Goal: Transaction & Acquisition: Purchase product/service

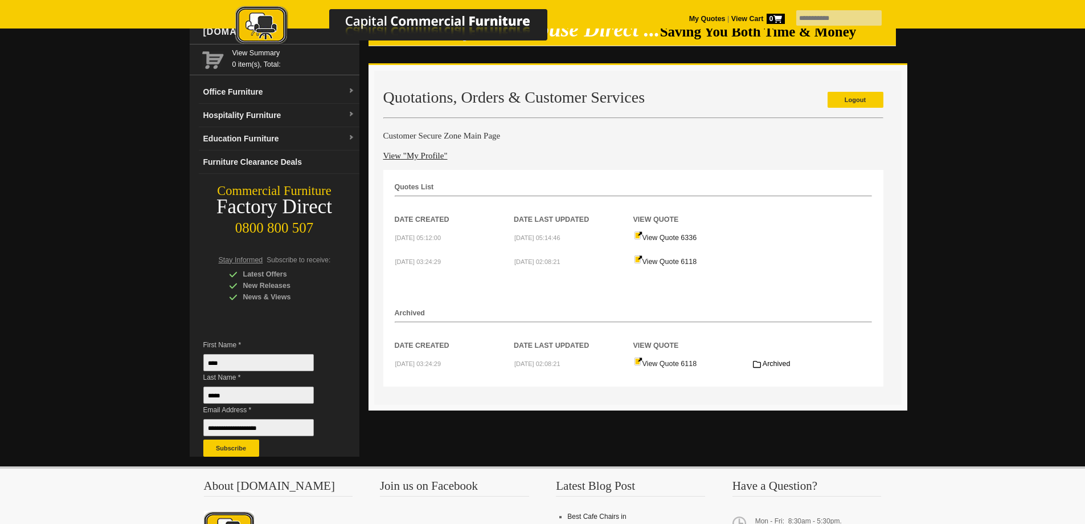
scroll to position [76, 0]
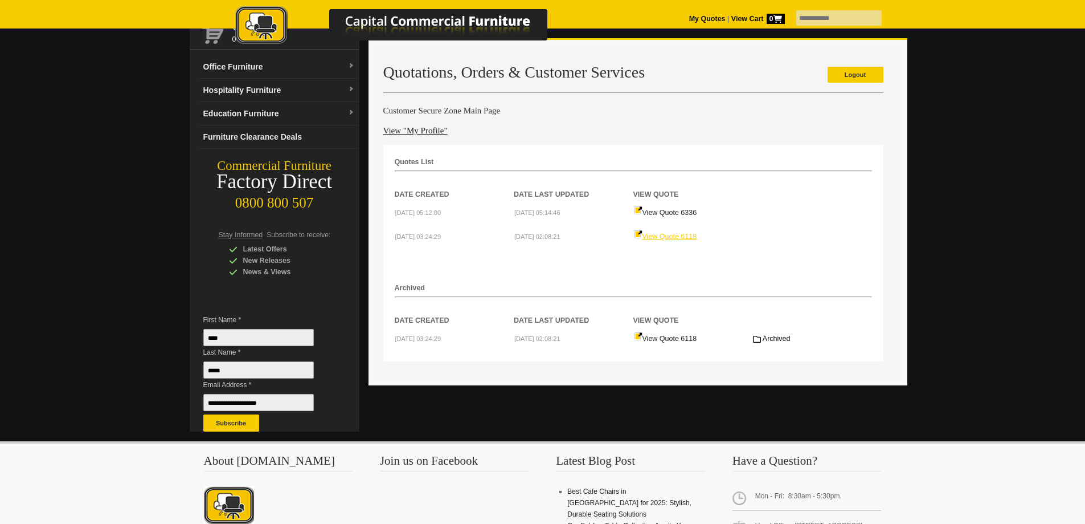
click at [675, 236] on link "View Quote 6118" at bounding box center [665, 236] width 63 height 8
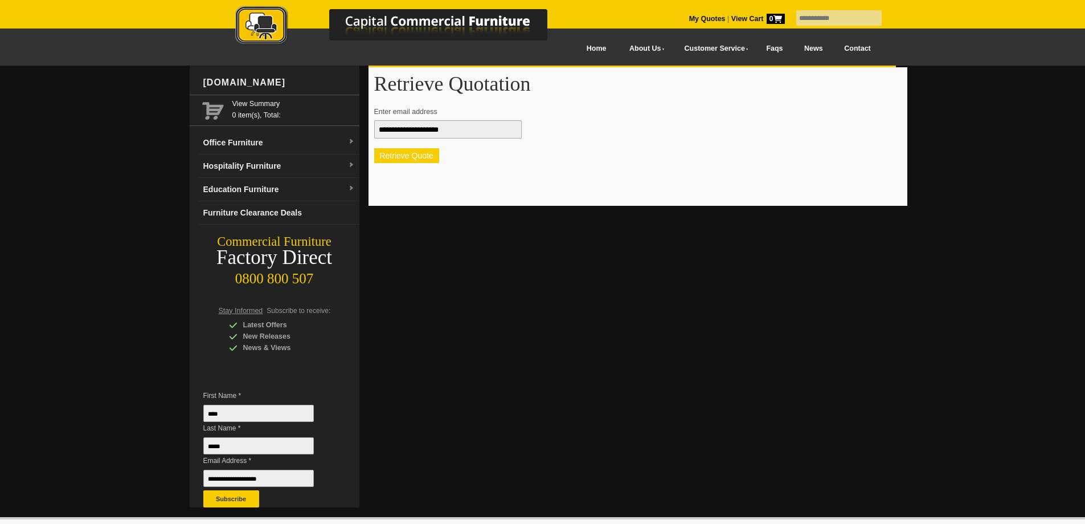
click at [420, 157] on button "Retrieve Quote" at bounding box center [406, 155] width 65 height 15
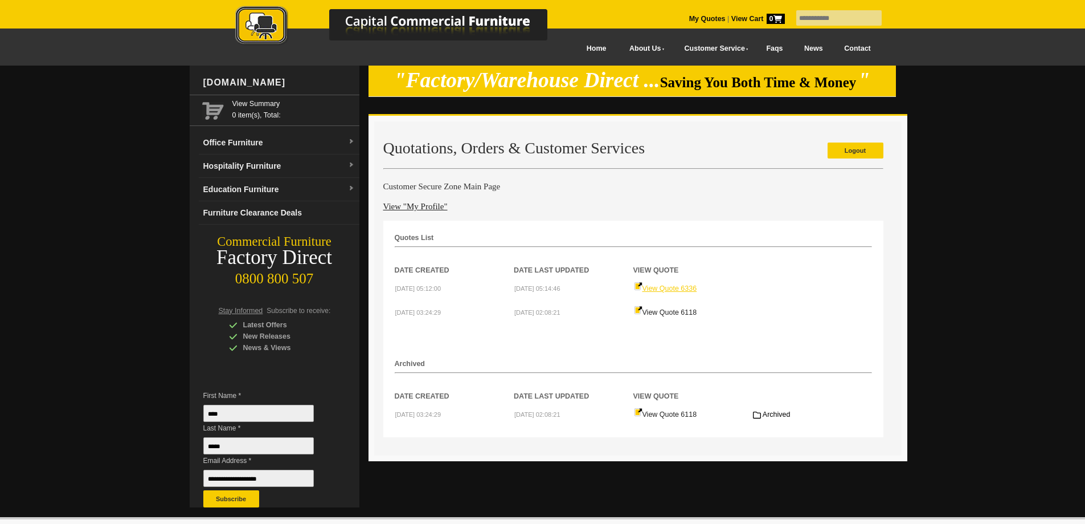
click at [682, 286] on link "View Quote 6336" at bounding box center [665, 288] width 63 height 8
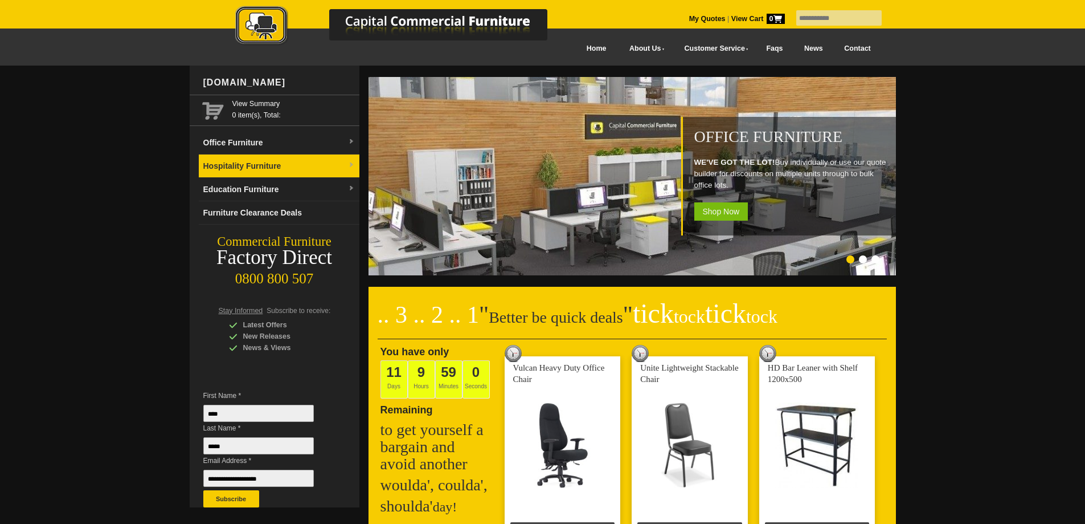
click at [250, 168] on link "Hospitality Furniture" at bounding box center [279, 165] width 161 height 23
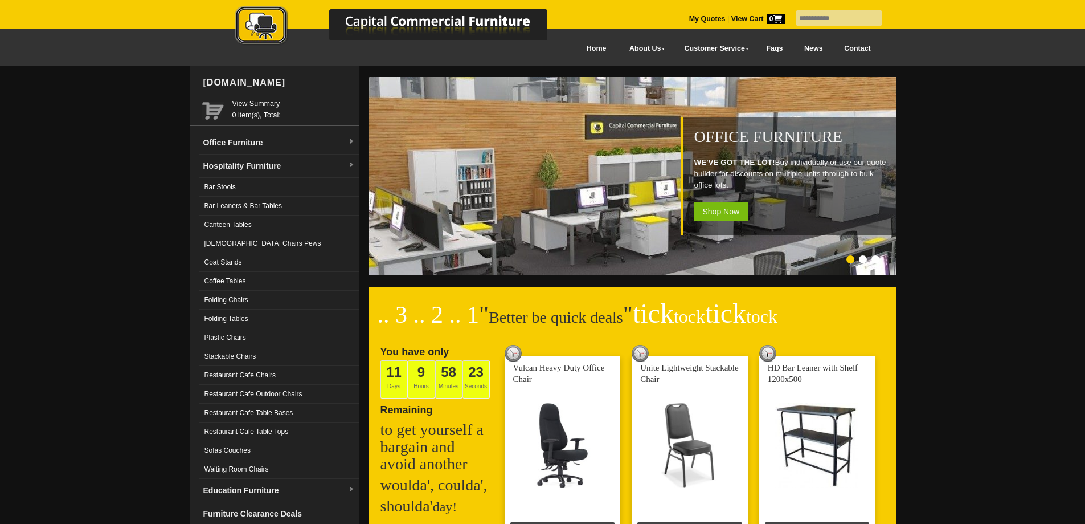
drag, startPoint x: 820, startPoint y: 17, endPoint x: 832, endPoint y: 17, distance: 11.4
click at [820, 17] on input "text" at bounding box center [839, 17] width 85 height 15
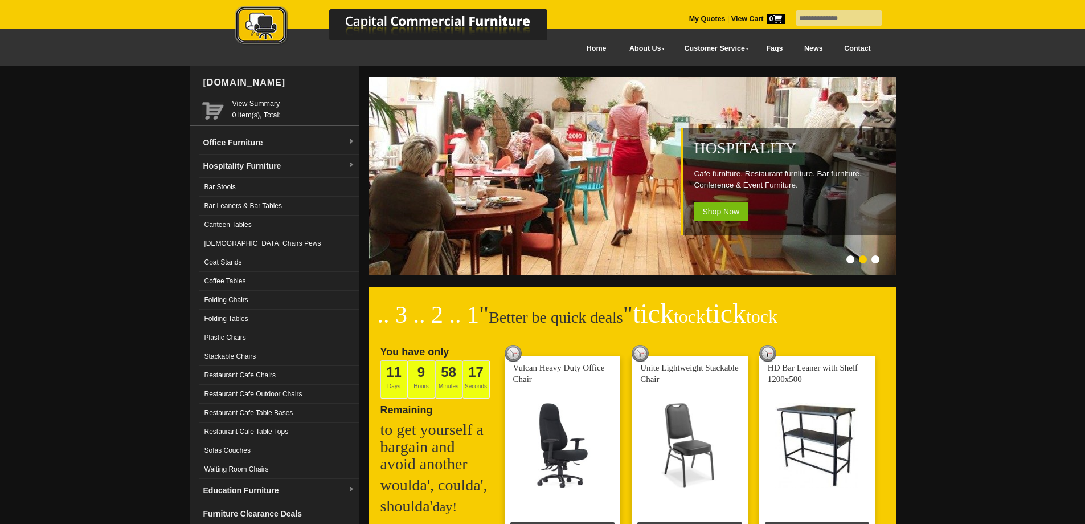
type input "**********"
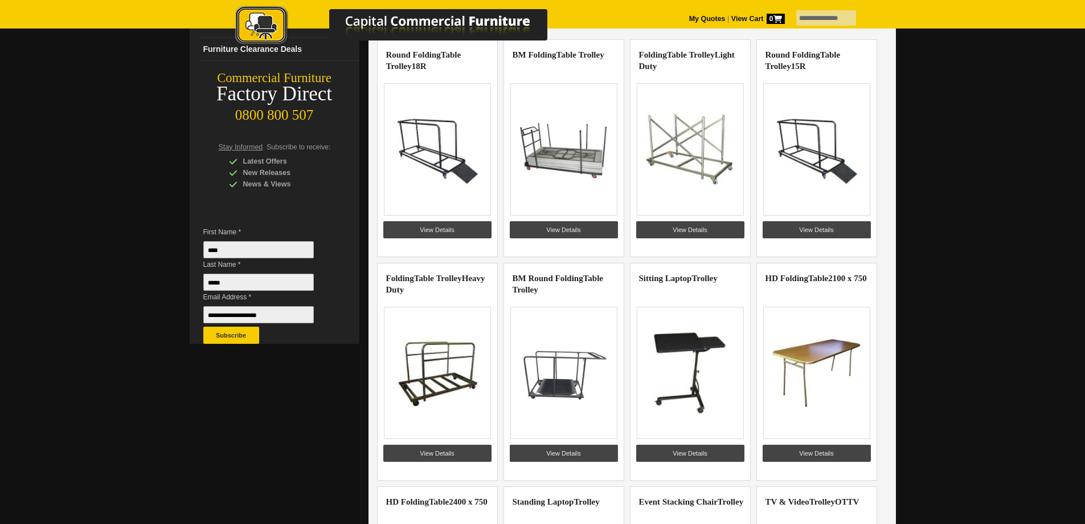
scroll to position [152, 0]
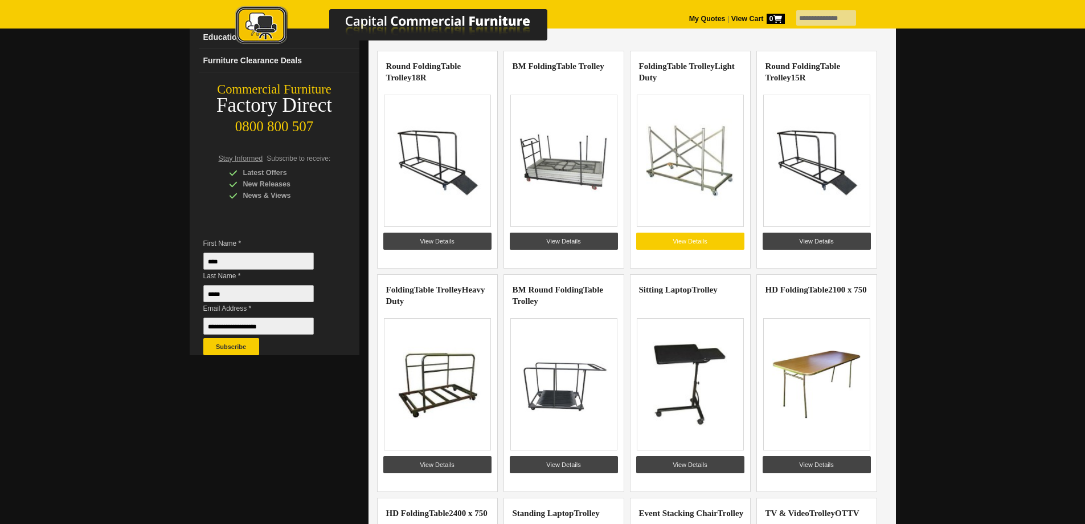
click at [703, 235] on link "View Details" at bounding box center [690, 240] width 108 height 17
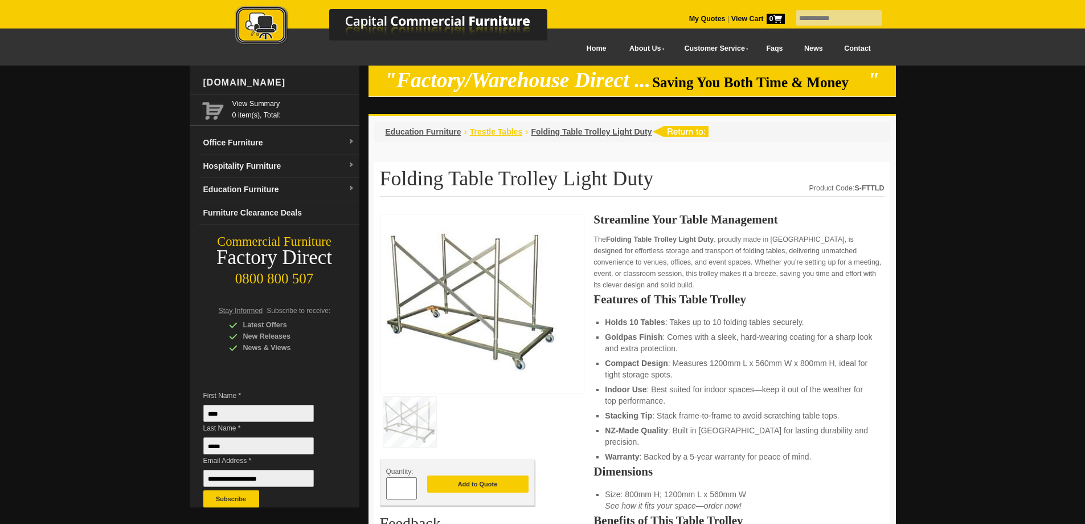
click at [496, 133] on span "Trestle Tables" at bounding box center [496, 131] width 52 height 9
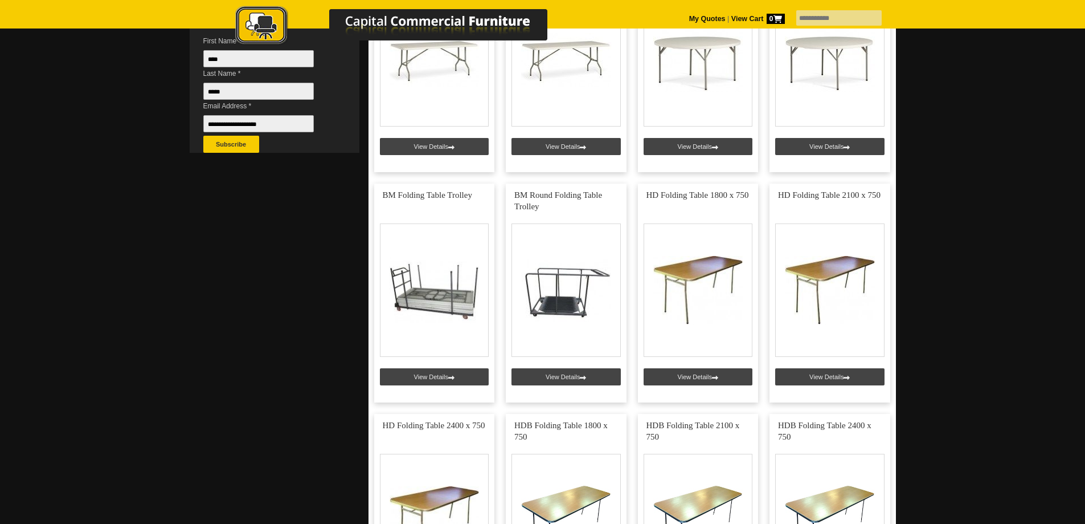
scroll to position [380, 0]
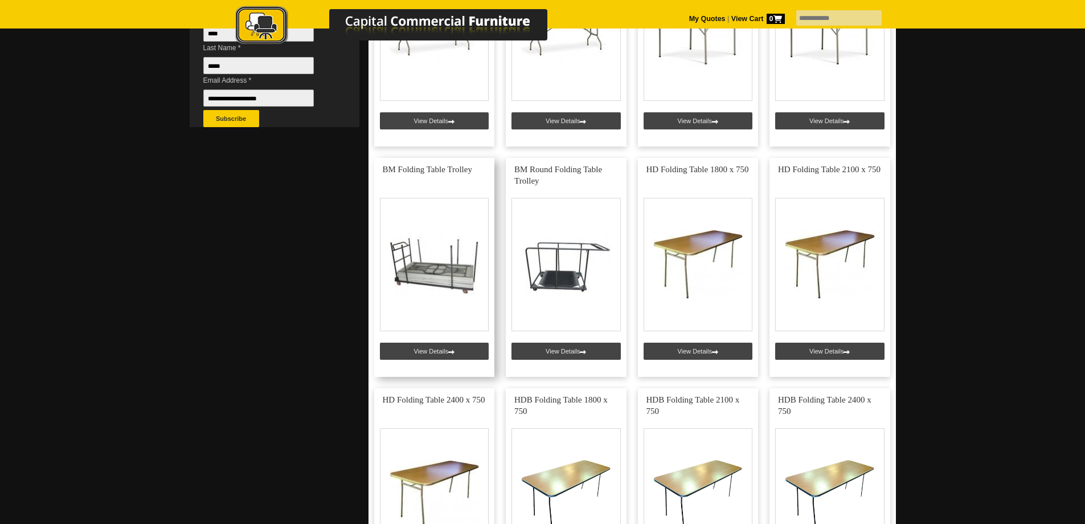
click at [443, 275] on link at bounding box center [434, 267] width 121 height 219
